Goal: Task Accomplishment & Management: Use online tool/utility

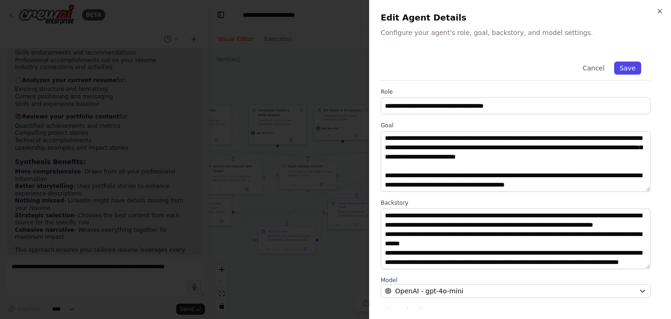
click at [629, 65] on button "Save" at bounding box center [627, 68] width 27 height 13
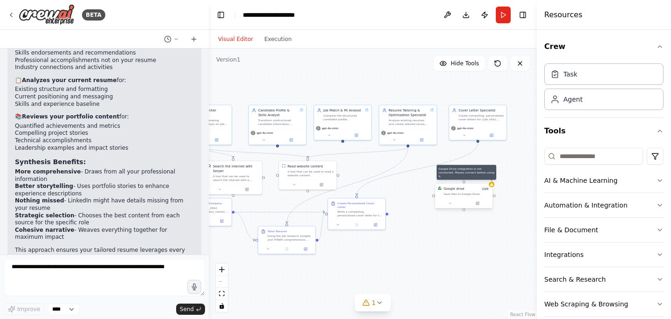
click at [492, 186] on div at bounding box center [492, 185] width 6 height 6
click at [477, 205] on icon at bounding box center [477, 203] width 3 height 3
click at [477, 204] on icon at bounding box center [478, 203] width 2 height 2
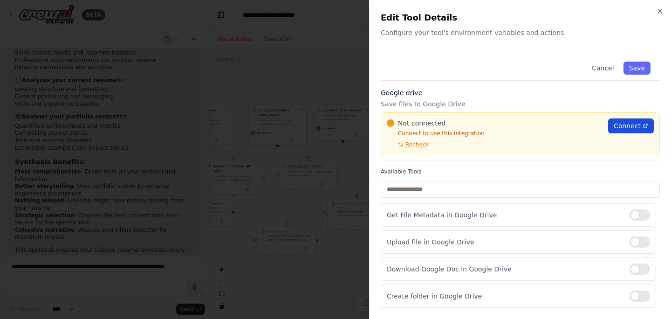
click at [626, 126] on span "Connect" at bounding box center [627, 125] width 27 height 9
click at [422, 143] on span "Recheck" at bounding box center [416, 144] width 23 height 7
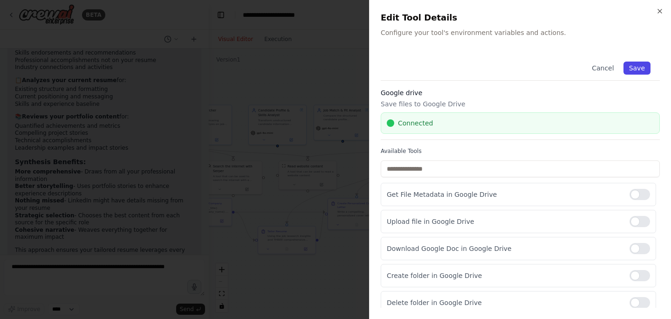
click at [648, 69] on button "Save" at bounding box center [637, 68] width 27 height 13
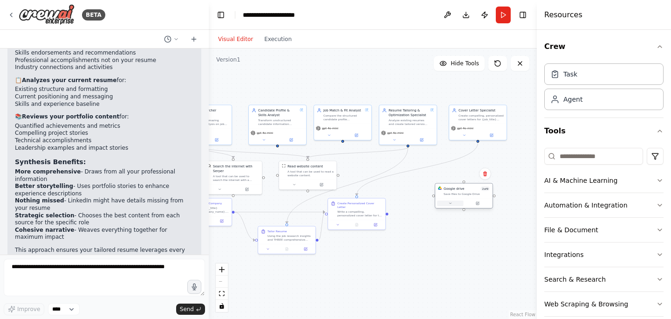
click at [449, 206] on button at bounding box center [450, 203] width 27 height 6
click at [513, 184] on div ".deletable-edge-delete-btn { width: 20px; height: 20px; border: 0px solid #ffff…" at bounding box center [373, 183] width 328 height 270
click at [513, 166] on div ".deletable-edge-delete-btn { width: 20px; height: 20px; border: 0px solid #ffff…" at bounding box center [373, 183] width 328 height 270
click at [372, 77] on div ".deletable-edge-delete-btn { width: 20px; height: 20px; border: 0px solid #ffff…" at bounding box center [373, 183] width 328 height 270
click at [405, 265] on div ".deletable-edge-delete-btn { width: 20px; height: 20px; border: 0px solid #ffff…" at bounding box center [373, 183] width 328 height 270
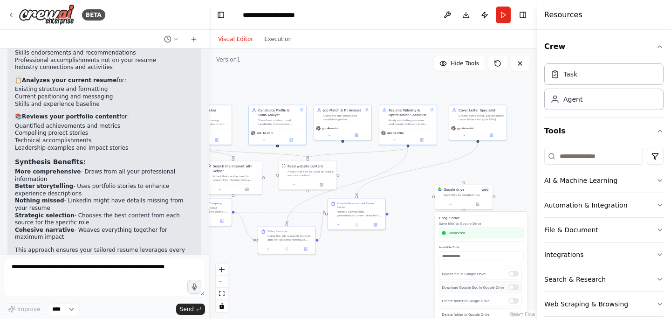
scroll to position [18, 0]
click at [515, 289] on div at bounding box center [514, 287] width 10 height 6
click at [516, 269] on div at bounding box center [514, 269] width 10 height 6
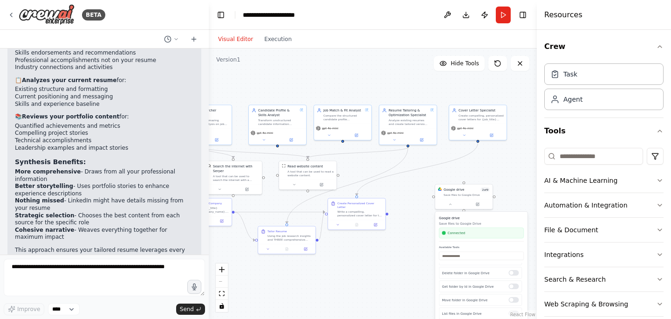
click at [399, 290] on div ".deletable-edge-delete-btn { width: 20px; height: 20px; border: 0px solid #ffff…" at bounding box center [373, 183] width 328 height 270
click at [396, 283] on div ".deletable-edge-delete-btn { width: 20px; height: 20px; border: 0px solid #ffff…" at bounding box center [373, 183] width 328 height 270
click at [405, 242] on div ".deletable-edge-delete-btn { width: 20px; height: 20px; border: 0px solid #ffff…" at bounding box center [373, 183] width 328 height 270
click at [412, 188] on div ".deletable-edge-delete-btn { width: 20px; height: 20px; border: 0px solid #ffff…" at bounding box center [373, 183] width 328 height 270
click at [379, 81] on div ".deletable-edge-delete-btn { width: 20px; height: 20px; border: 0px solid #ffff…" at bounding box center [373, 183] width 328 height 270
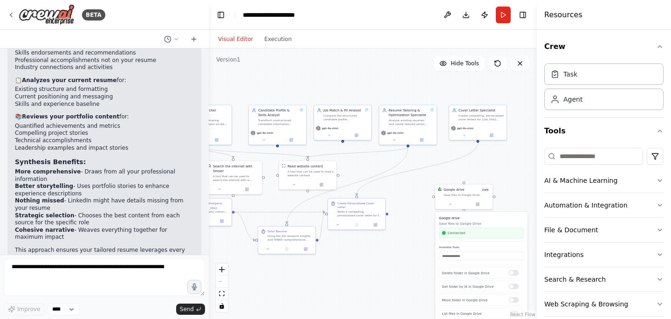
click at [504, 162] on div ".deletable-edge-delete-btn { width: 20px; height: 20px; border: 0px solid #ffff…" at bounding box center [373, 183] width 328 height 270
click at [358, 269] on div ".deletable-edge-delete-btn { width: 20px; height: 20px; border: 0px solid #ffff…" at bounding box center [373, 183] width 328 height 270
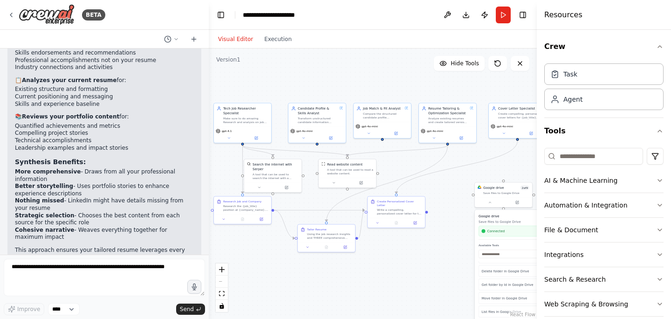
drag, startPoint x: 358, startPoint y: 269, endPoint x: 398, endPoint y: 267, distance: 39.7
click at [398, 267] on div ".deletable-edge-delete-btn { width: 20px; height: 20px; border: 0px solid #ffff…" at bounding box center [373, 183] width 328 height 270
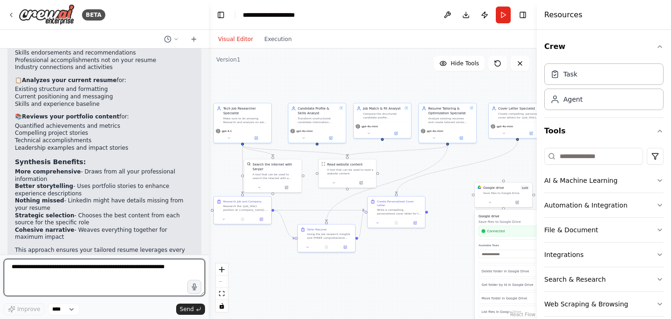
click at [97, 266] on textarea at bounding box center [104, 277] width 201 height 37
type textarea "**********"
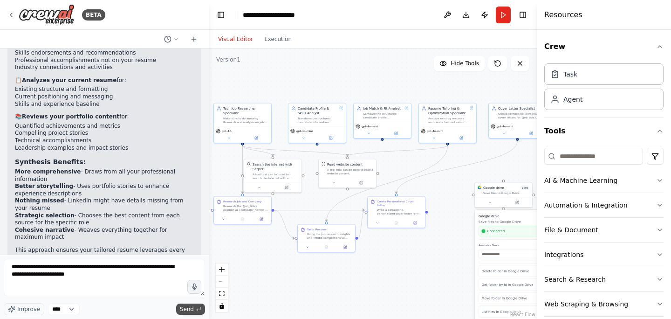
click at [185, 305] on span "Send" at bounding box center [187, 308] width 14 height 7
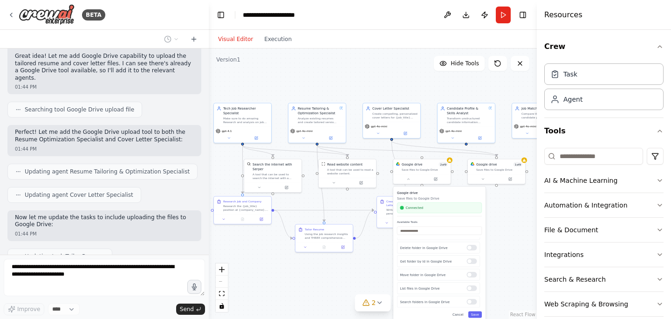
scroll to position [2085, 0]
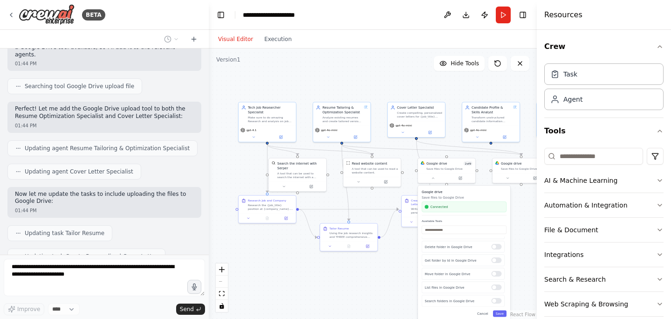
drag, startPoint x: 257, startPoint y: 269, endPoint x: 282, endPoint y: 268, distance: 24.7
click at [282, 268] on div ".deletable-edge-delete-btn { width: 20px; height: 20px; border: 0px solid #ffff…" at bounding box center [373, 183] width 328 height 270
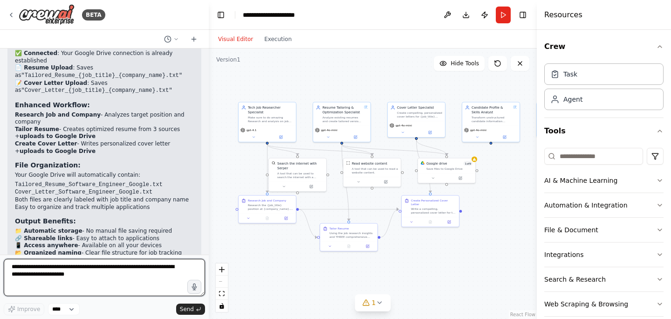
scroll to position [2435, 0]
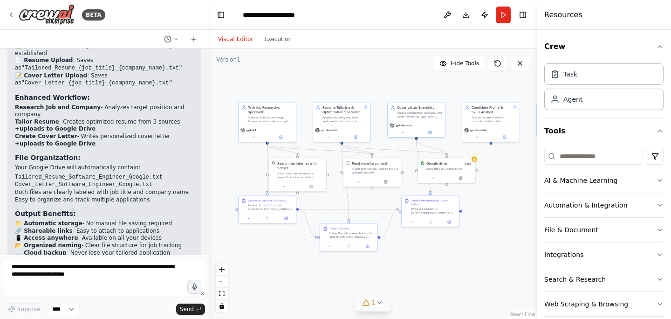
click at [366, 305] on icon at bounding box center [366, 303] width 6 height 6
click at [445, 252] on icon at bounding box center [443, 253] width 7 height 7
click at [476, 160] on div at bounding box center [475, 160] width 6 height 6
click at [476, 163] on div ".deletable-edge-delete-btn { width: 20px; height: 20px; border: 0px solid #ffff…" at bounding box center [373, 183] width 328 height 270
click at [467, 178] on button at bounding box center [460, 177] width 27 height 6
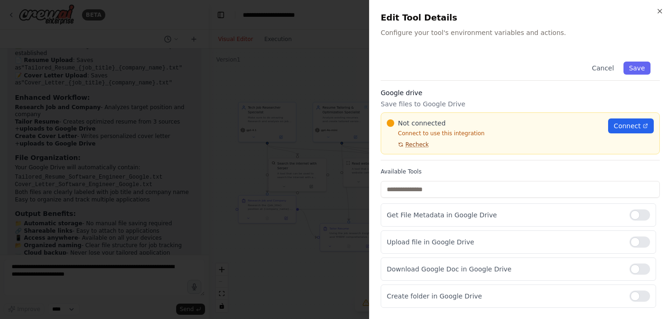
click at [426, 143] on span "Recheck" at bounding box center [416, 144] width 23 height 7
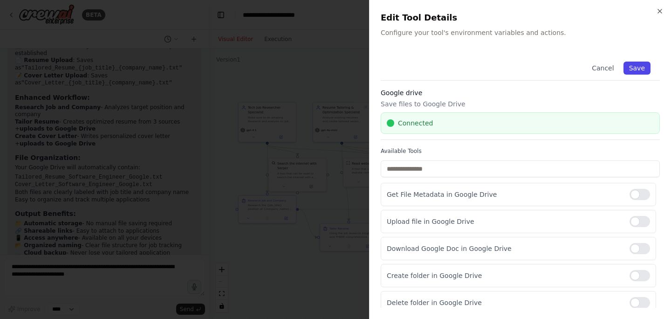
click at [648, 64] on button "Save" at bounding box center [637, 68] width 27 height 13
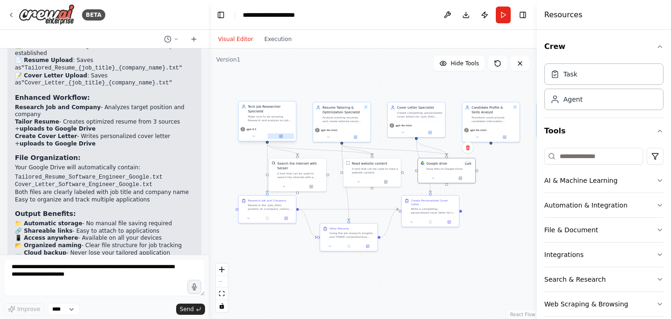
click at [288, 137] on button at bounding box center [281, 136] width 27 height 6
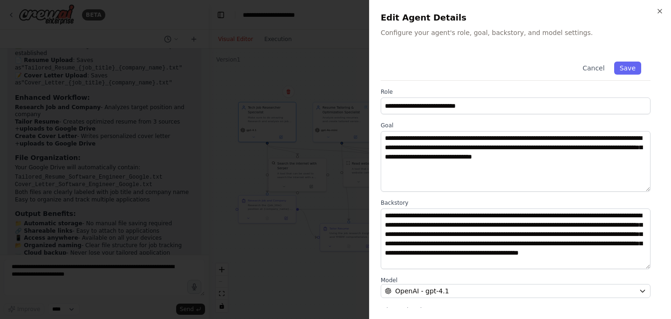
scroll to position [9, 0]
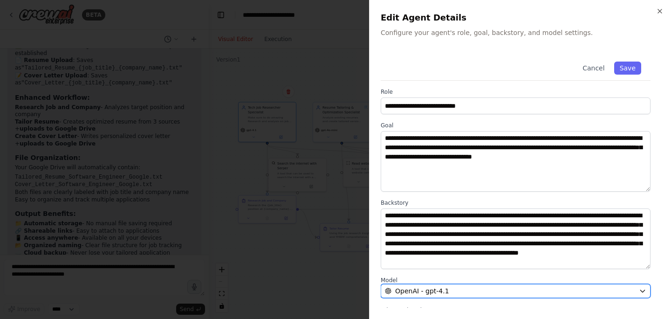
click at [435, 285] on button "OpenAI - gpt-4.1" at bounding box center [516, 291] width 270 height 14
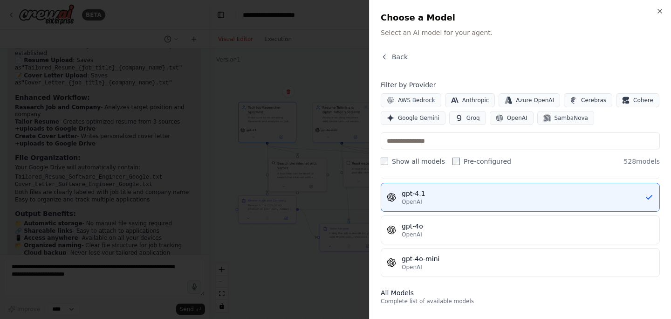
scroll to position [173, 0]
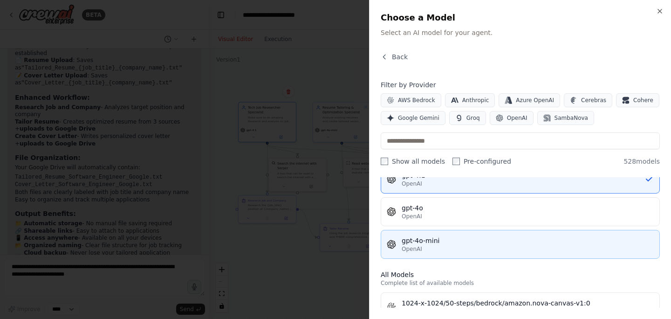
click at [453, 234] on button "gpt-4o-mini OpenAI" at bounding box center [520, 244] width 279 height 29
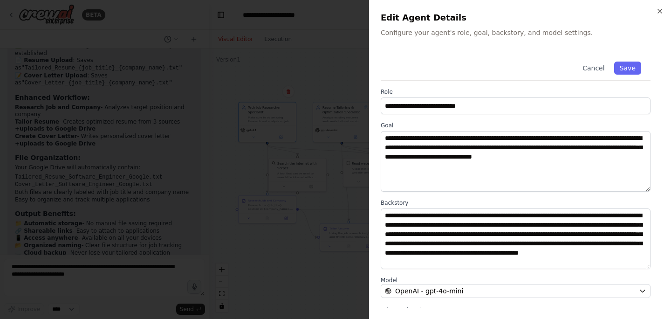
click at [633, 75] on div "Cancel Save" at bounding box center [516, 66] width 270 height 28
click at [633, 68] on button "Save" at bounding box center [627, 68] width 27 height 13
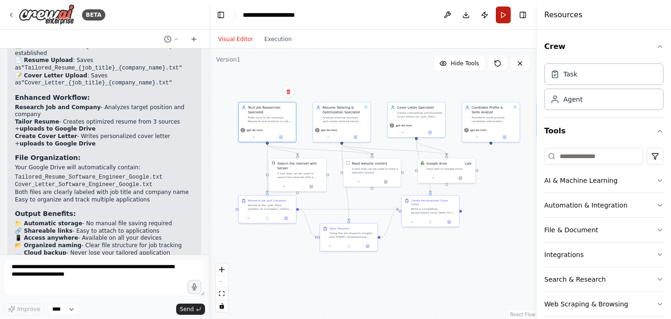
click at [509, 15] on button "Run" at bounding box center [503, 15] width 15 height 17
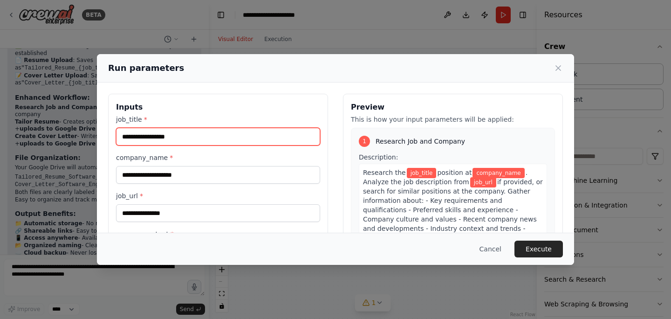
click at [277, 140] on input "job_title *" at bounding box center [218, 137] width 204 height 18
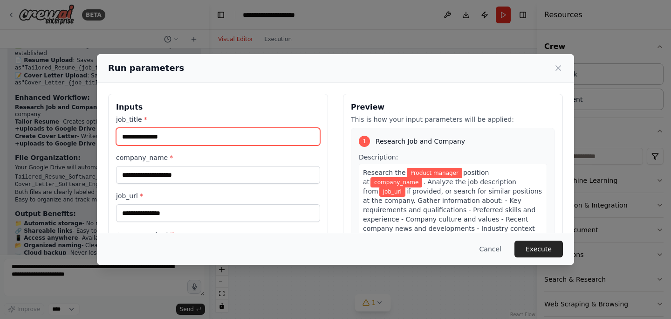
type input "**********"
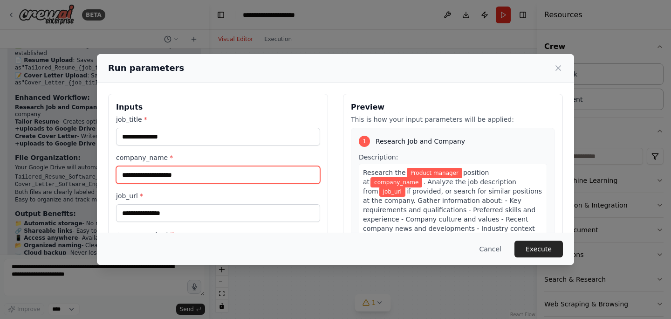
click at [231, 173] on input "company_name *" at bounding box center [218, 175] width 204 height 18
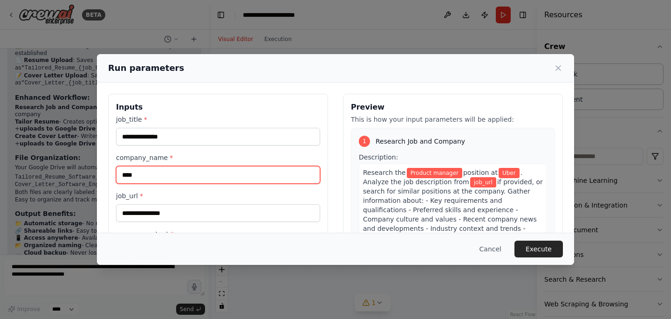
type input "****"
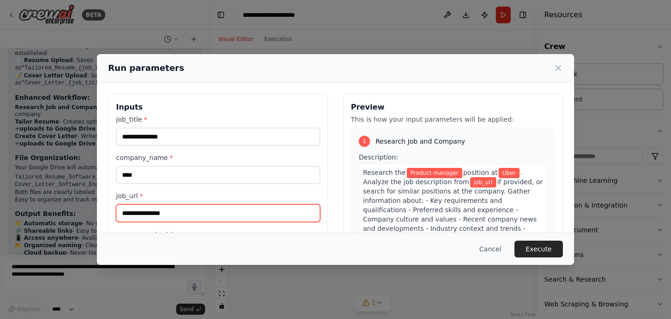
click at [220, 208] on input "job_url *" at bounding box center [218, 213] width 204 height 18
paste input "**********"
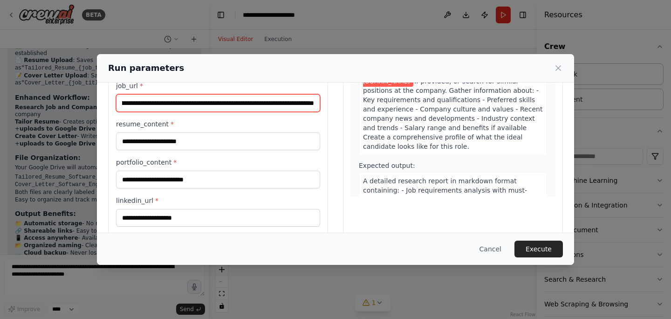
scroll to position [111, 0]
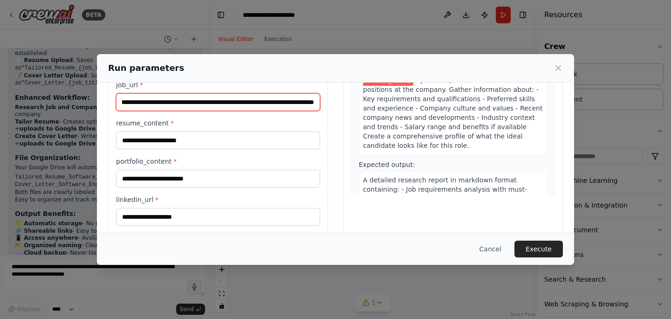
type input "**********"
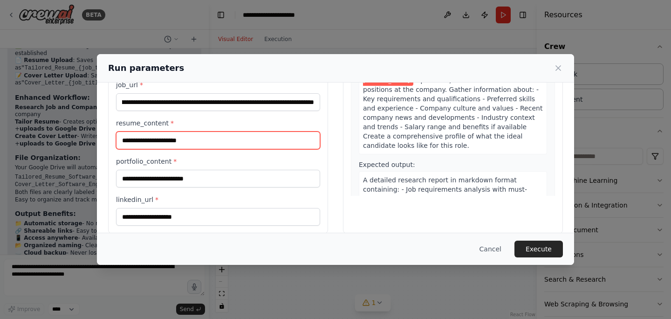
scroll to position [0, 0]
click at [223, 138] on input "resume_content *" at bounding box center [218, 140] width 204 height 18
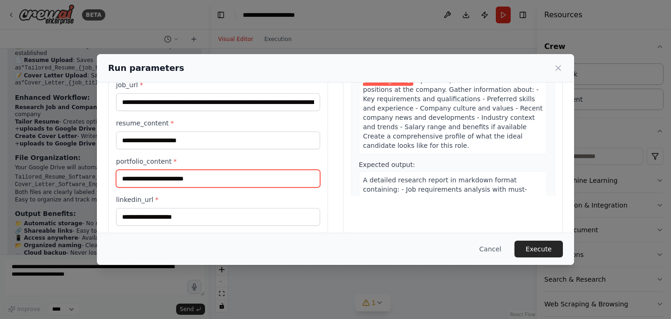
click at [181, 179] on input "portfolio_content *" at bounding box center [218, 179] width 204 height 18
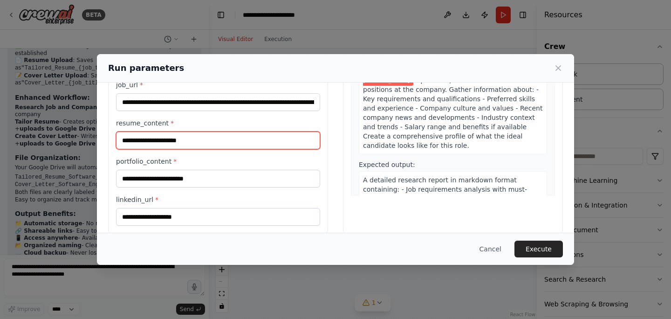
click at [191, 140] on input "resume_content *" at bounding box center [218, 140] width 204 height 18
paste input "**********"
type input "**********"
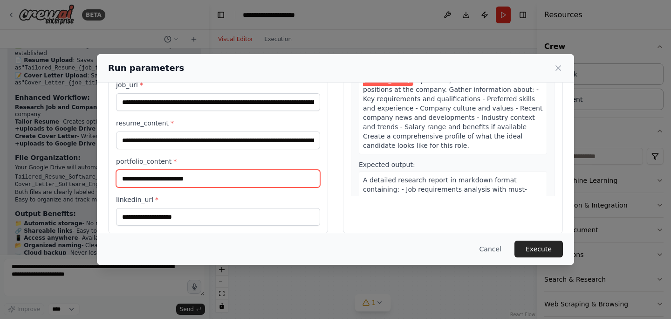
click at [232, 182] on input "portfolio_content *" at bounding box center [218, 179] width 204 height 18
paste input "**********"
type input "**********"
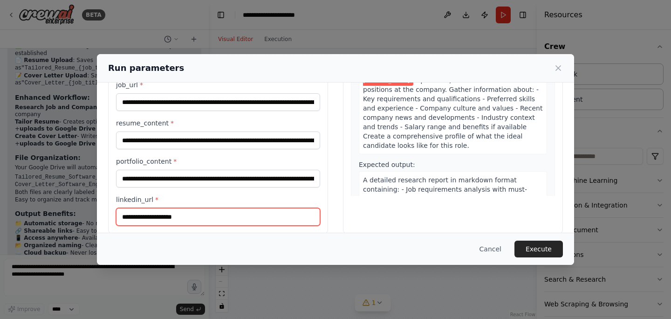
click at [211, 218] on input "linkedin_url *" at bounding box center [218, 217] width 204 height 18
paste input "**********"
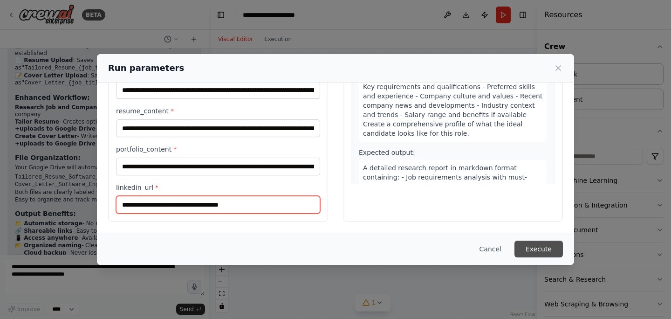
type input "**********"
click at [533, 241] on button "Execute" at bounding box center [539, 248] width 48 height 17
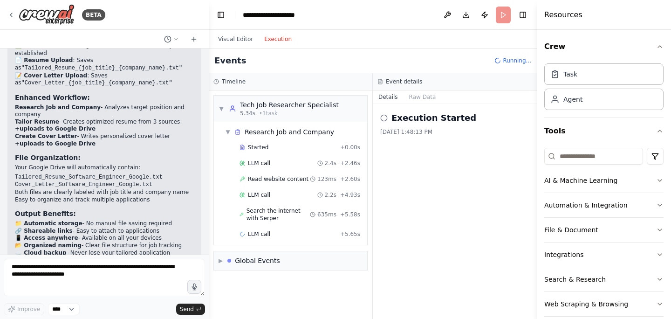
click at [270, 35] on button "Execution" at bounding box center [278, 39] width 39 height 11
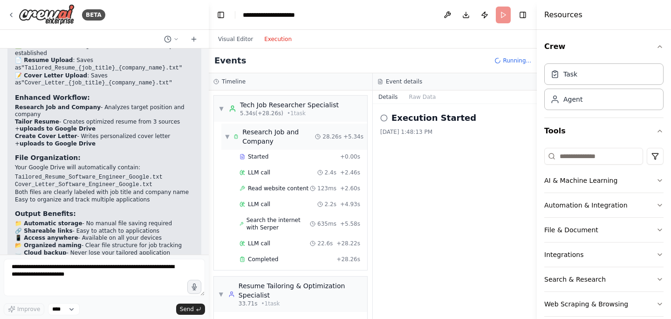
scroll to position [29, 0]
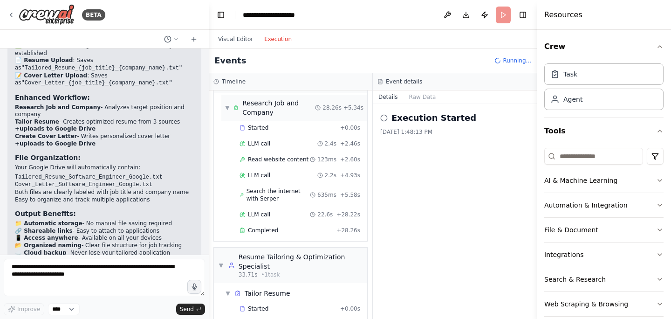
click at [228, 108] on span "▼" at bounding box center [227, 107] width 5 height 7
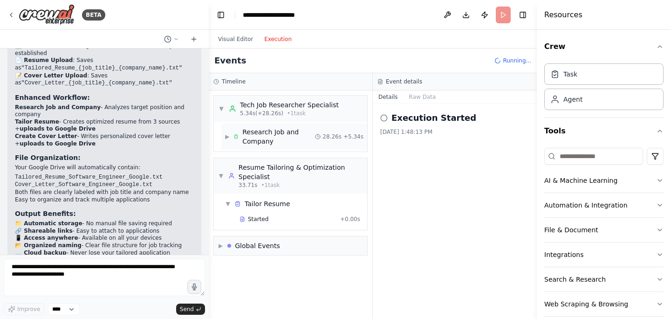
scroll to position [0, 0]
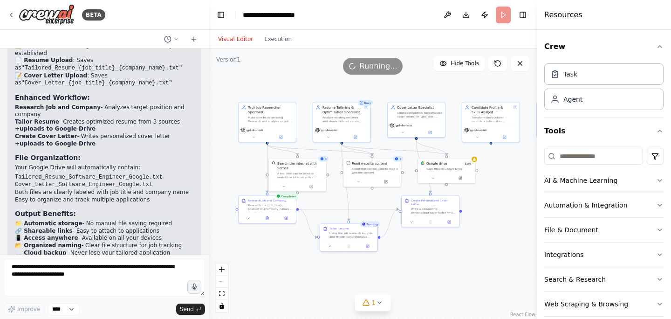
click at [239, 40] on button "Visual Editor" at bounding box center [236, 39] width 46 height 11
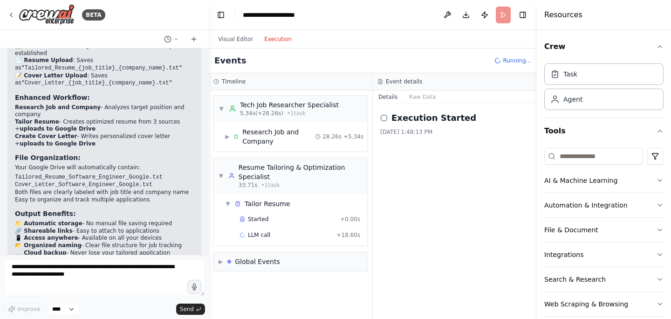
click at [275, 37] on button "Execution" at bounding box center [278, 39] width 39 height 11
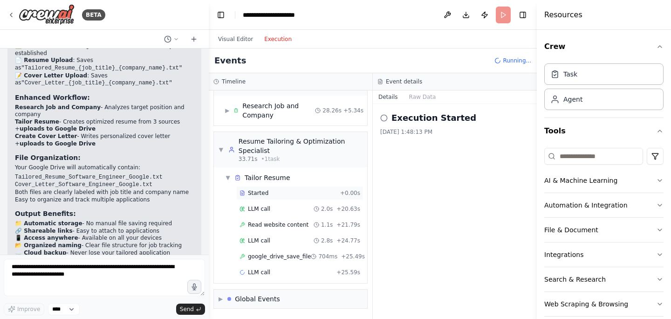
scroll to position [127, 0]
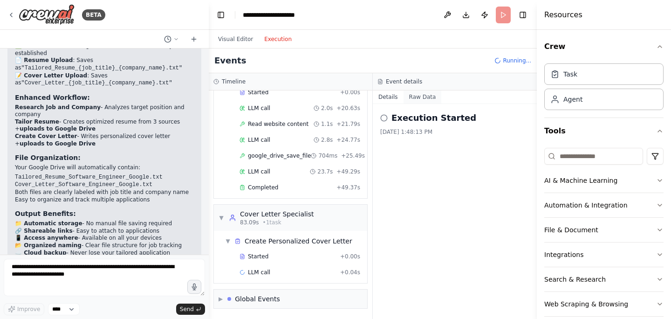
click at [434, 98] on button "Raw Data" at bounding box center [423, 96] width 38 height 13
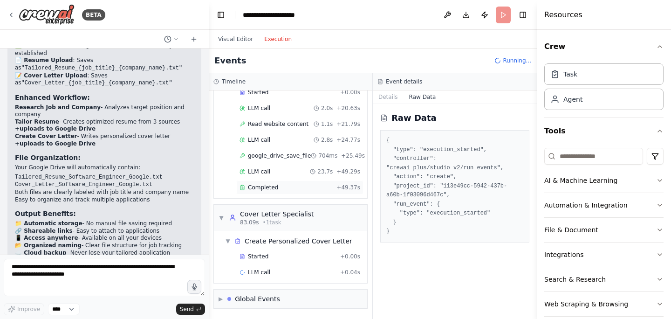
click at [275, 189] on span "Completed" at bounding box center [263, 187] width 30 height 7
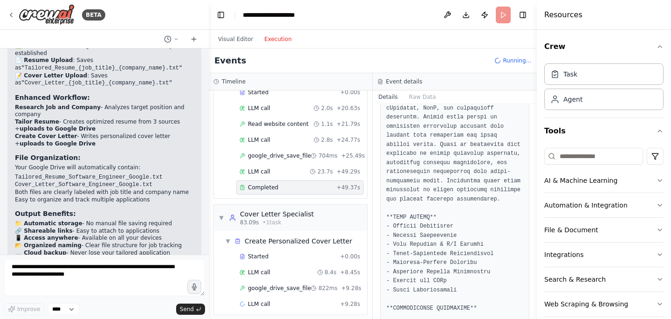
scroll to position [160, 0]
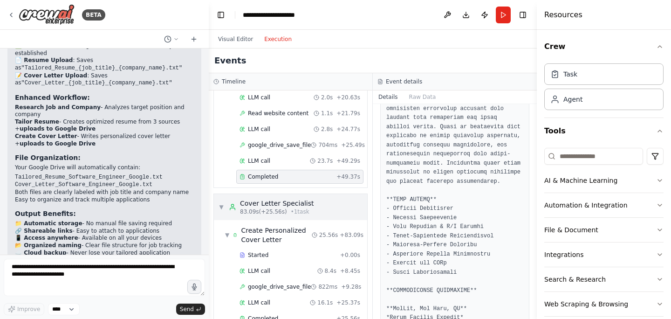
click at [222, 209] on span "▼" at bounding box center [222, 206] width 6 height 7
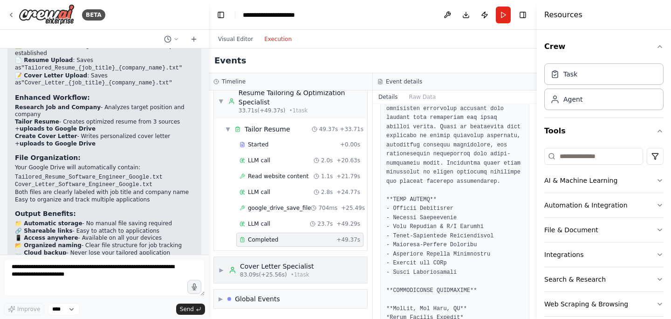
scroll to position [75, 0]
click at [221, 294] on div "▶ Global Events" at bounding box center [250, 298] width 62 height 9
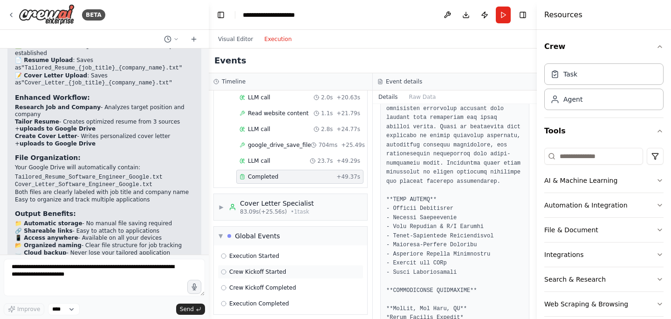
scroll to position [144, 0]
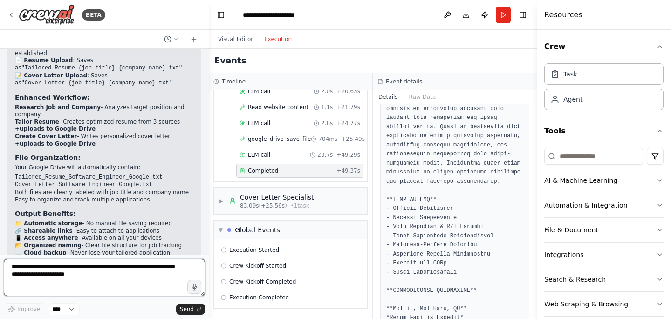
click at [143, 281] on textarea "**********" at bounding box center [104, 277] width 201 height 37
click at [87, 269] on textarea "**********" at bounding box center [104, 277] width 201 height 37
click at [128, 269] on textarea "**********" at bounding box center [104, 277] width 201 height 37
click at [13, 265] on textarea "**********" at bounding box center [104, 277] width 201 height 37
type textarea "**********"
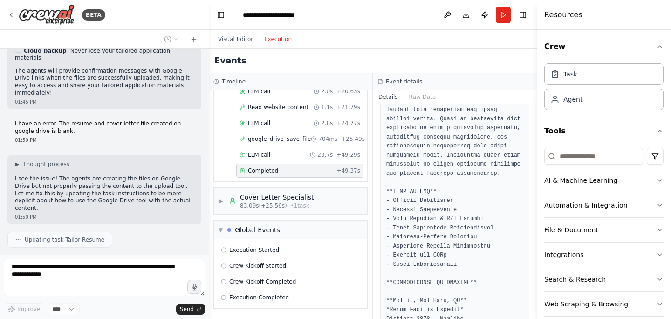
scroll to position [2660, 0]
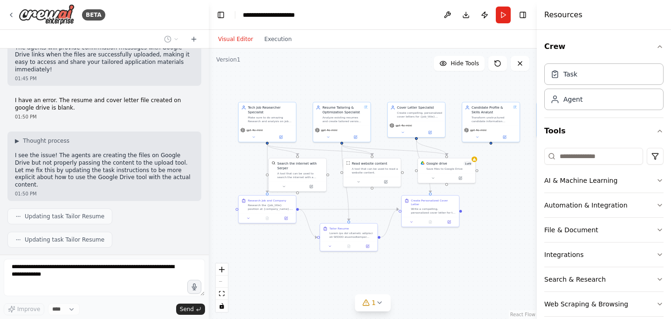
click at [242, 41] on button "Visual Editor" at bounding box center [236, 39] width 46 height 11
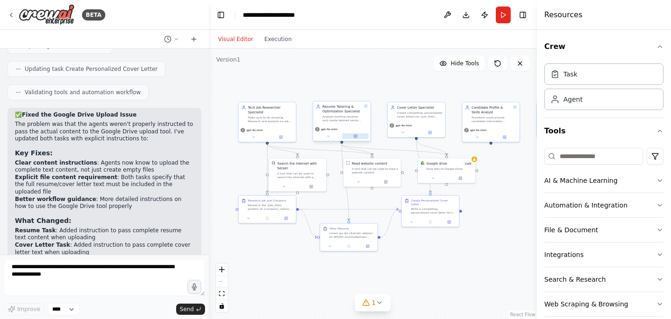
click at [357, 136] on icon at bounding box center [356, 136] width 4 height 4
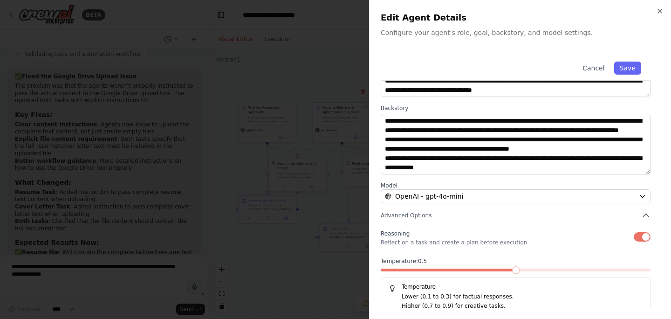
scroll to position [103, 0]
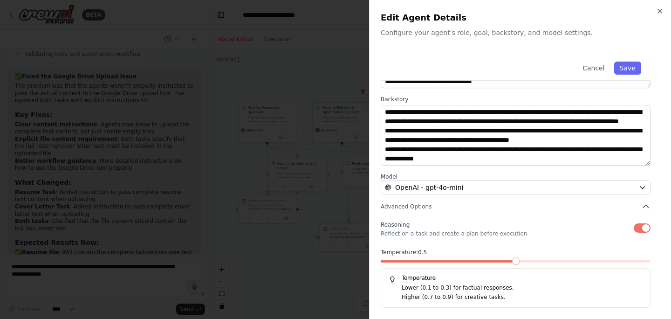
click at [329, 277] on div at bounding box center [335, 159] width 671 height 319
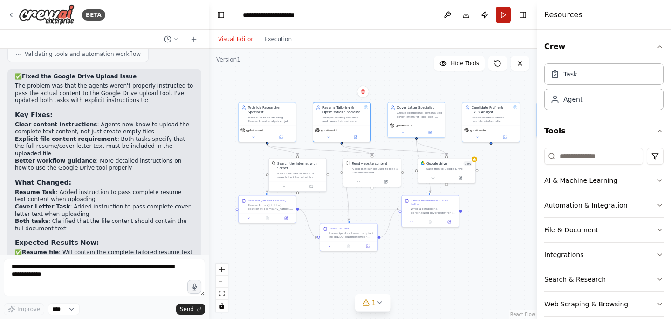
click at [506, 17] on button "Run" at bounding box center [503, 15] width 15 height 17
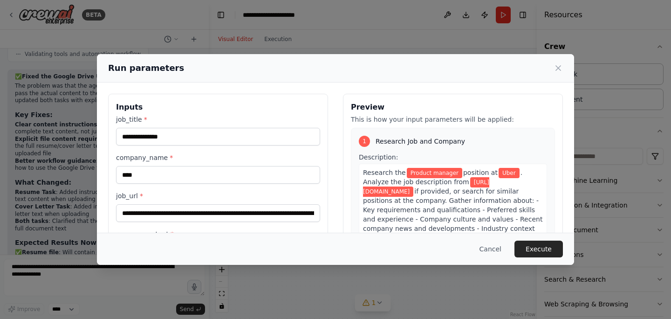
scroll to position [123, 0]
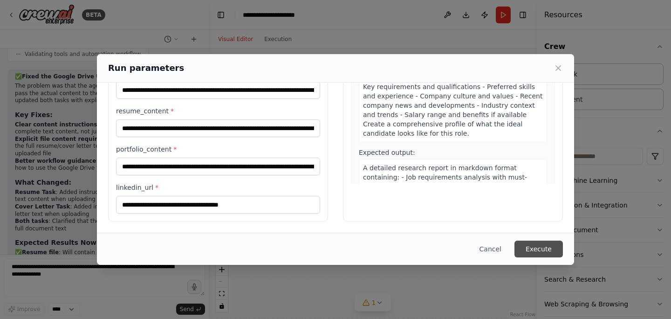
click at [536, 252] on button "Execute" at bounding box center [539, 248] width 48 height 17
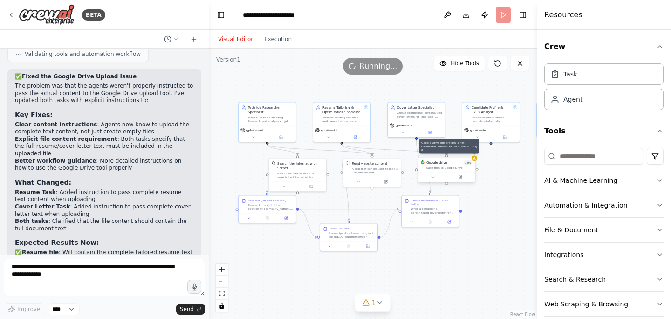
click at [476, 160] on div at bounding box center [475, 159] width 6 height 6
click at [476, 163] on div ".deletable-edge-delete-btn { width: 20px; height: 20px; border: 0px solid #ffff…" at bounding box center [373, 183] width 328 height 270
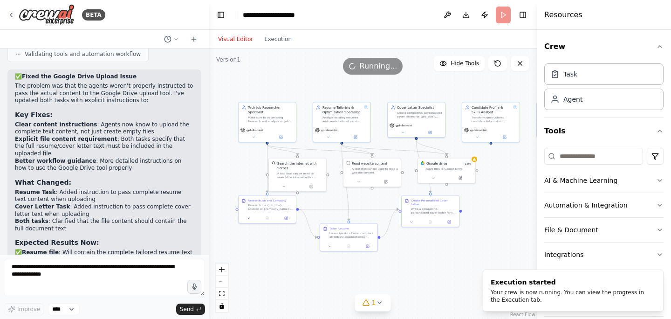
click at [283, 45] on div "Visual Editor Execution" at bounding box center [255, 39] width 85 height 19
click at [282, 41] on button "Execution" at bounding box center [278, 39] width 39 height 11
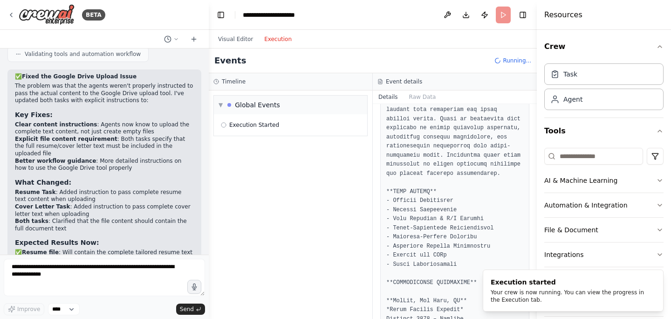
scroll to position [0, 0]
click at [282, 41] on button "Execution" at bounding box center [278, 39] width 39 height 11
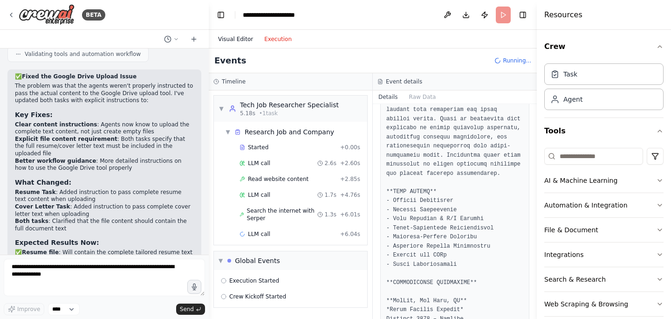
click at [528, 61] on span "Running..." at bounding box center [517, 60] width 28 height 7
drag, startPoint x: 249, startPoint y: 40, endPoint x: 234, endPoint y: 39, distance: 15.4
click at [249, 40] on button "Visual Editor" at bounding box center [236, 39] width 46 height 11
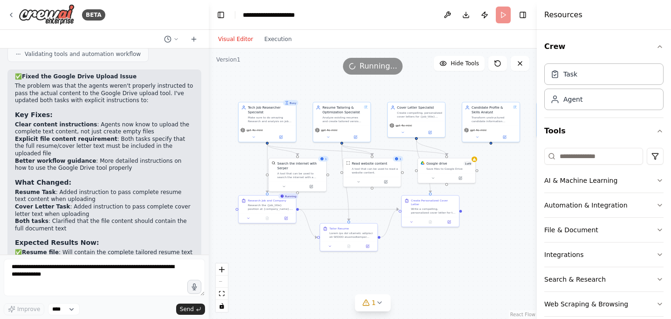
click at [234, 41] on button "Visual Editor" at bounding box center [236, 39] width 46 height 11
click at [234, 39] on button "Visual Editor" at bounding box center [236, 39] width 46 height 11
click at [474, 160] on div at bounding box center [475, 159] width 6 height 6
click at [465, 177] on button at bounding box center [460, 177] width 27 height 6
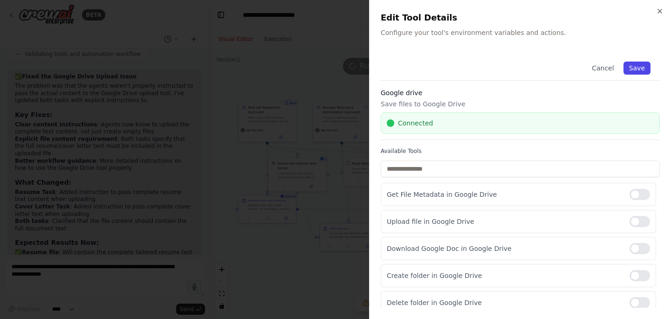
click at [635, 65] on button "Save" at bounding box center [637, 68] width 27 height 13
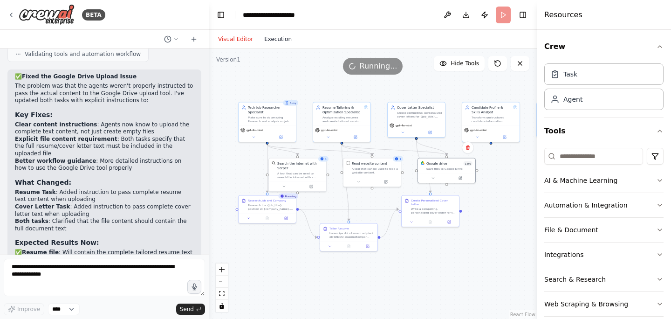
click at [288, 42] on button "Execution" at bounding box center [278, 39] width 39 height 11
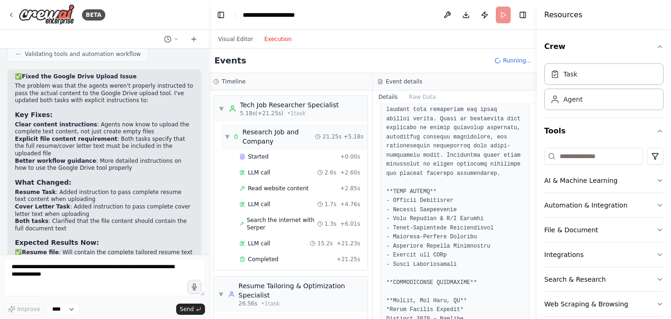
click at [227, 132] on div "▼ Research Job and Company" at bounding box center [270, 136] width 90 height 19
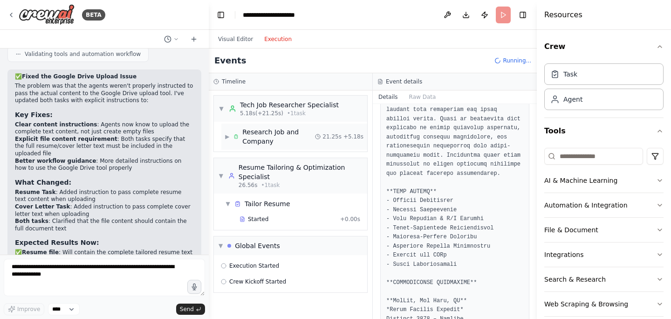
click at [229, 135] on span "▶" at bounding box center [227, 136] width 5 height 7
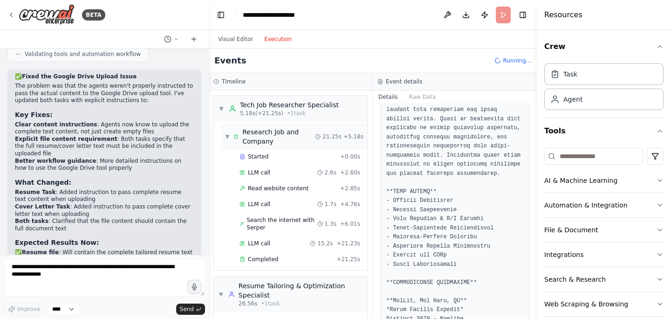
click at [229, 135] on span "▼" at bounding box center [227, 136] width 5 height 7
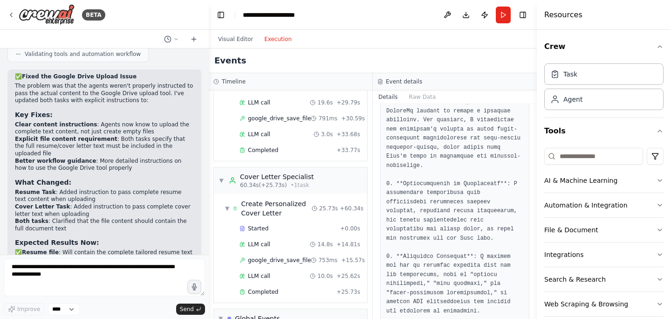
scroll to position [1584, 0]
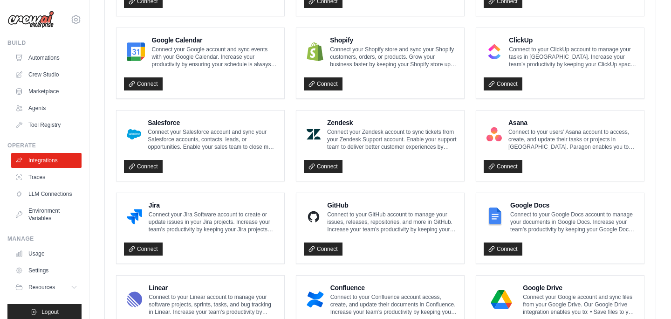
scroll to position [557, 0]
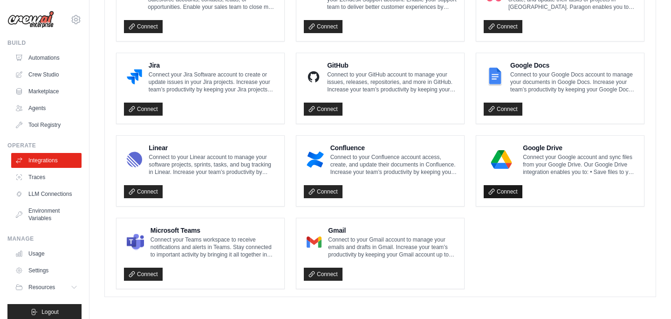
click at [503, 193] on link "Connect" at bounding box center [503, 191] width 39 height 13
